Goal: Information Seeking & Learning: Learn about a topic

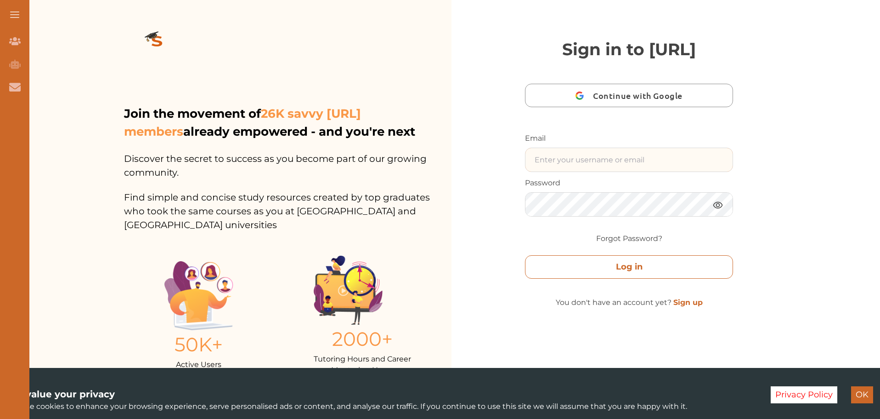
type input "[EMAIL_ADDRESS][DOMAIN_NAME]"
click at [653, 278] on button "Log in" at bounding box center [629, 266] width 208 height 23
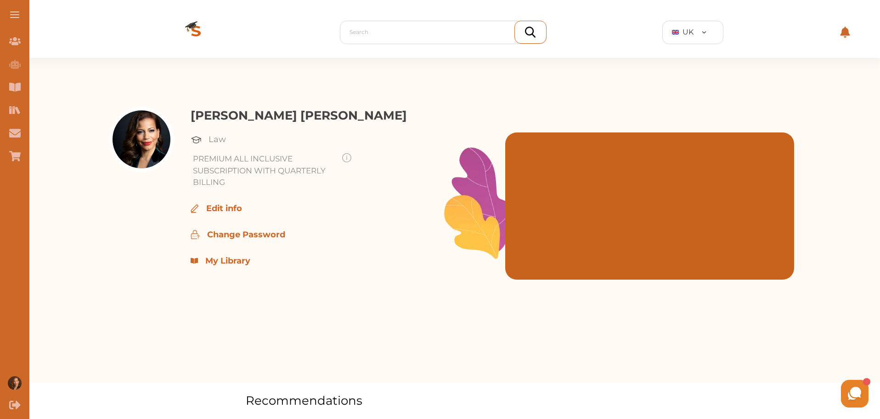
click at [225, 264] on p "My Library" at bounding box center [227, 261] width 45 height 12
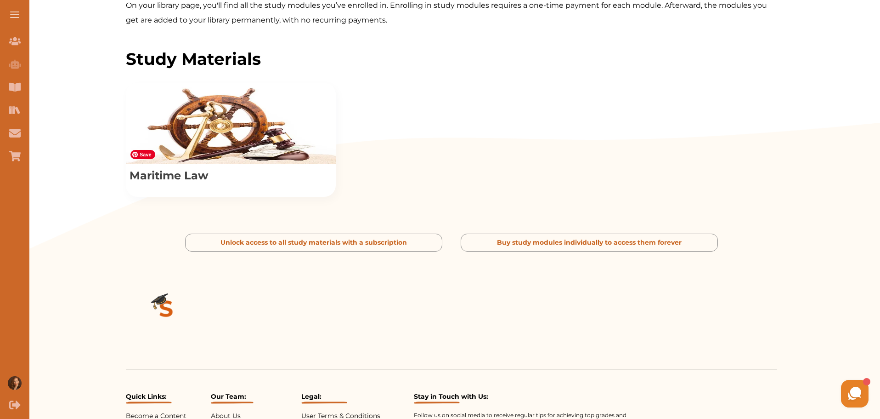
scroll to position [383, 0]
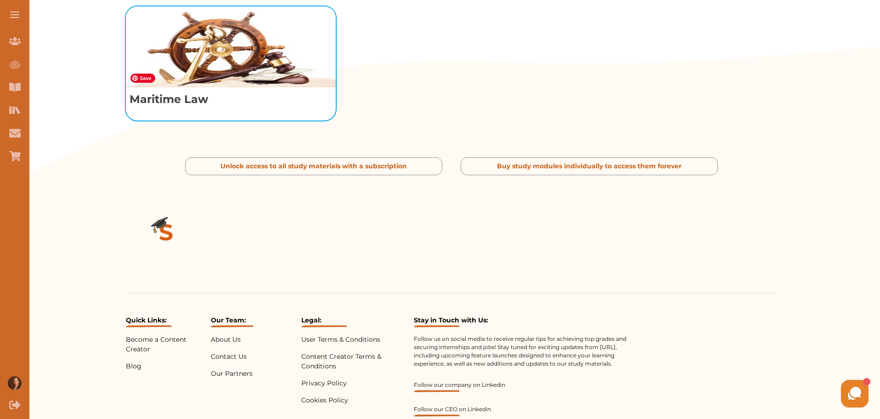
click at [252, 87] on img "View study module: Maritime Law" at bounding box center [231, 46] width 210 height 81
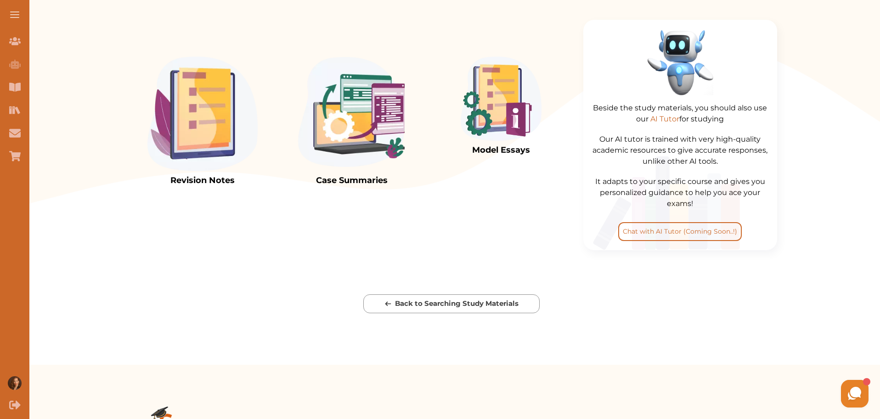
scroll to position [230, 0]
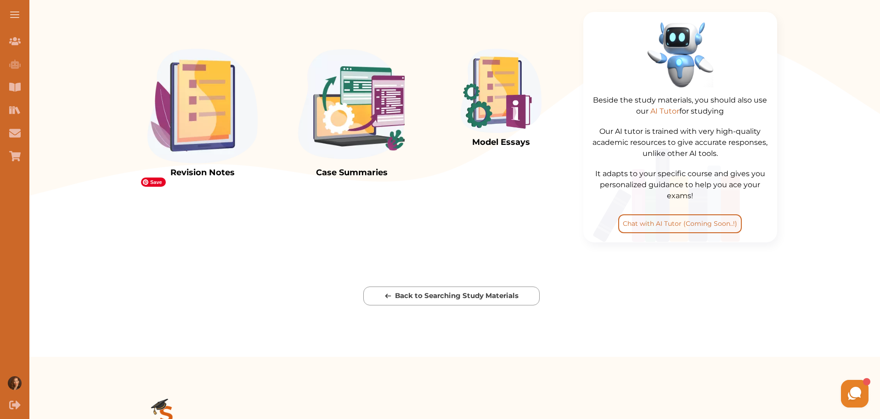
click at [216, 163] on img at bounding box center [202, 106] width 110 height 114
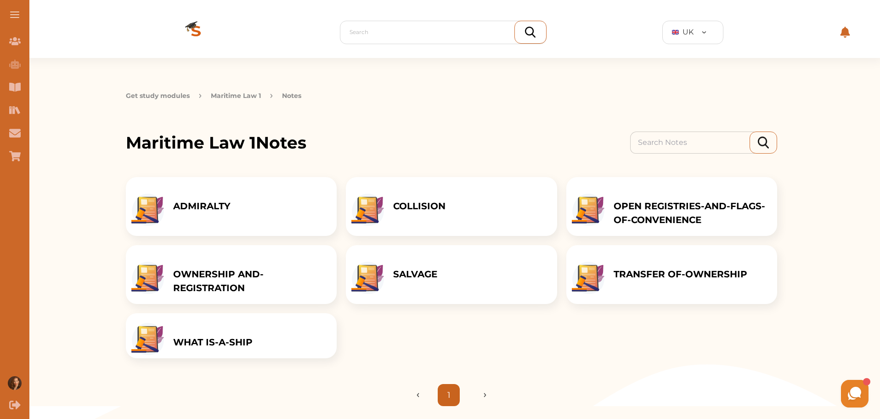
click at [227, 209] on p "ADMIRALTY" at bounding box center [201, 206] width 57 height 14
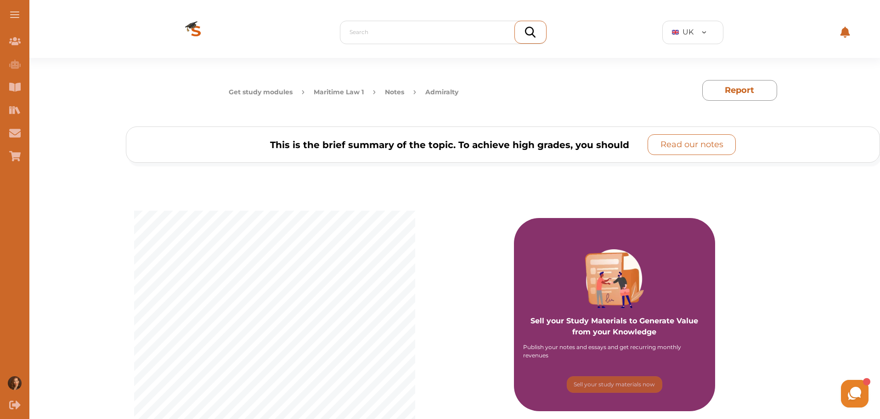
click at [694, 145] on p "Read our notes" at bounding box center [692, 144] width 63 height 12
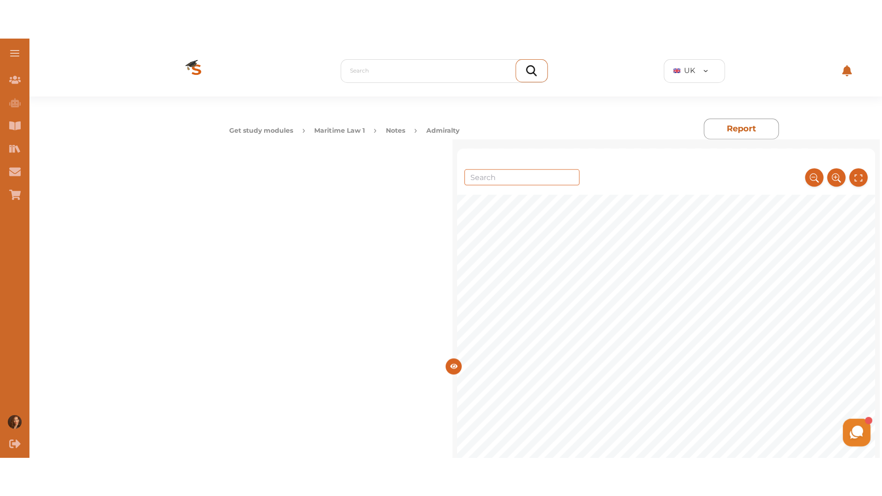
scroll to position [230, 0]
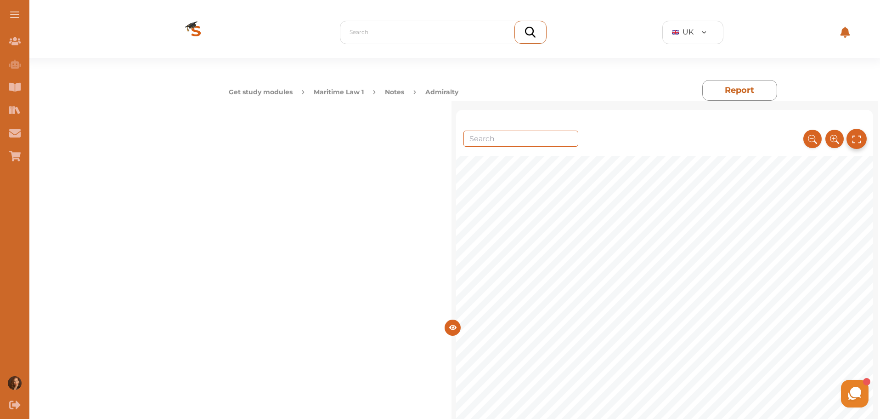
click at [858, 138] on icon at bounding box center [857, 138] width 10 height 15
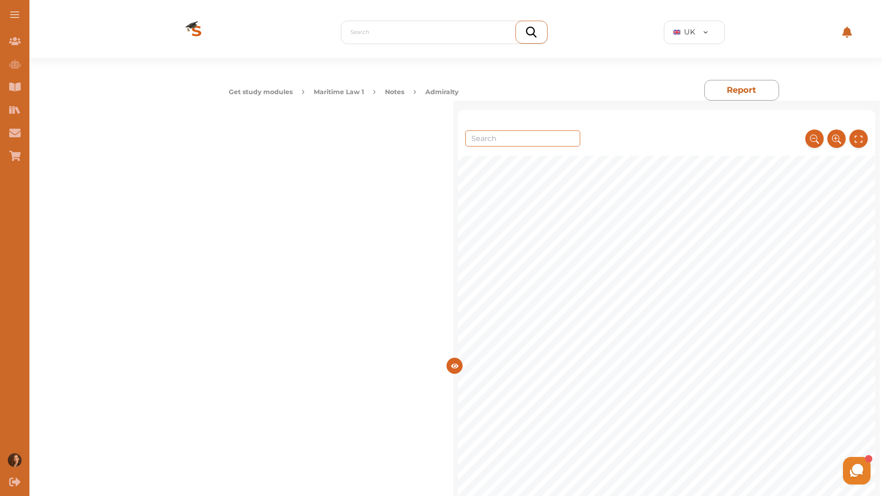
scroll to position [1350, 0]
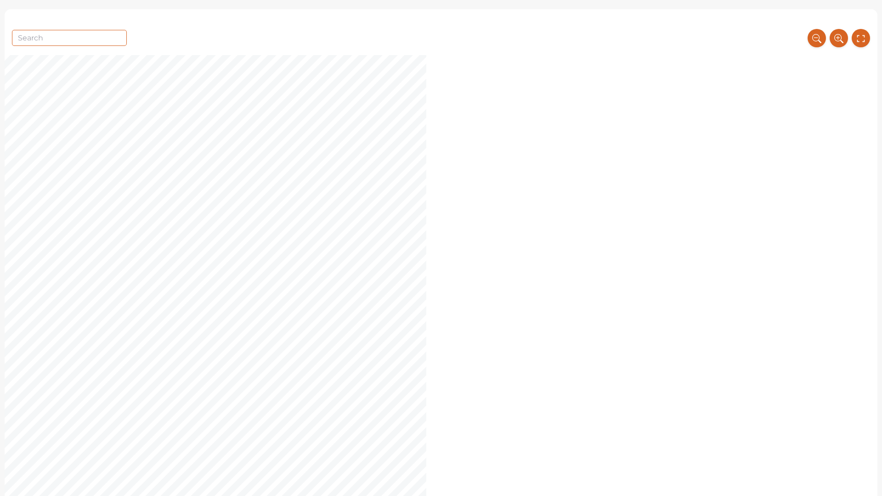
click at [202, 91] on div "3 • Voyage Charterparty o The shipowner remains responsible for the vessel’s op…" at bounding box center [441, 106] width 873 height 546
